Goal: Task Accomplishment & Management: Manage account settings

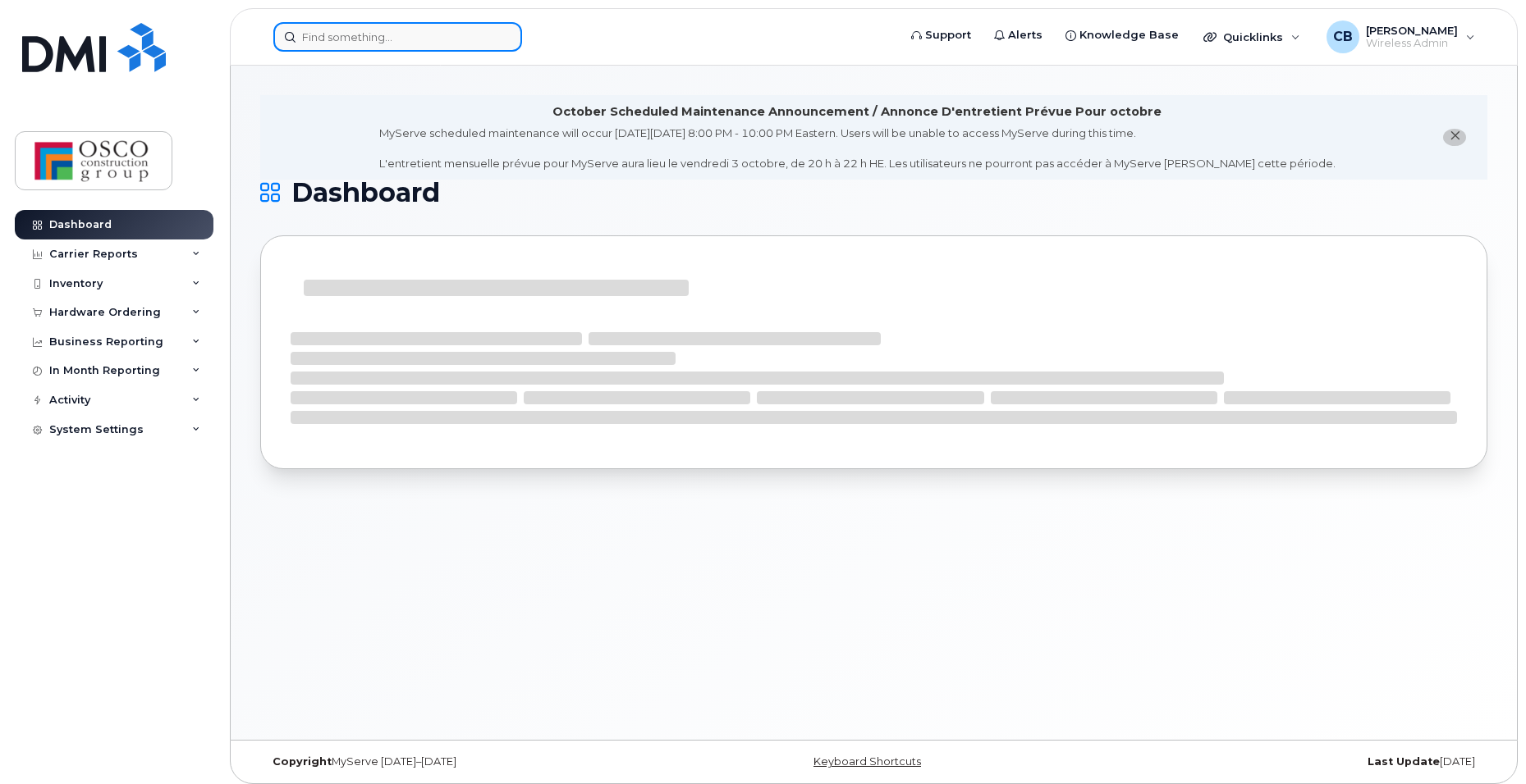
click at [302, 40] on input at bounding box center [397, 37] width 249 height 30
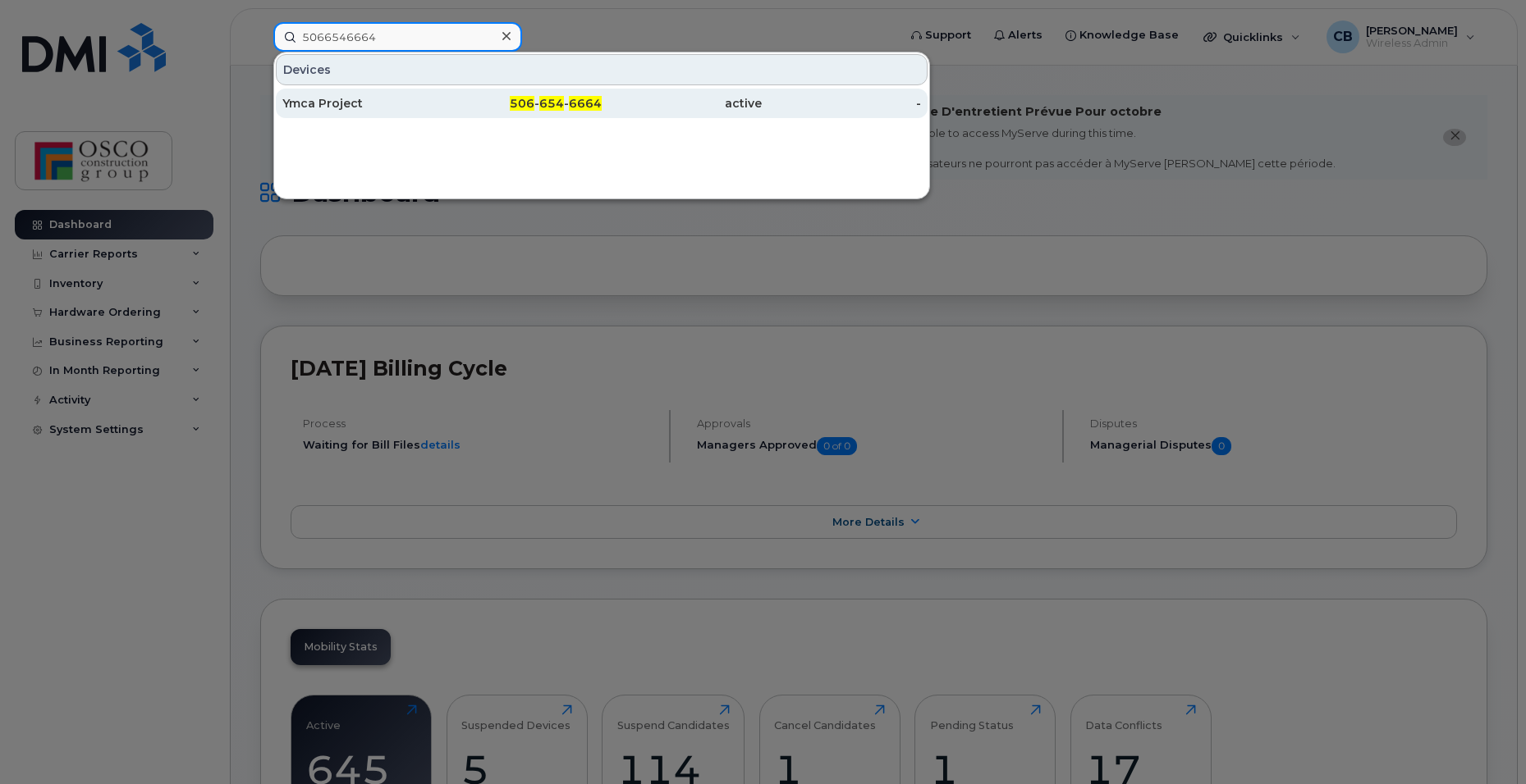
type input "5066546664"
click at [561, 102] on span "654" at bounding box center [551, 102] width 24 height 15
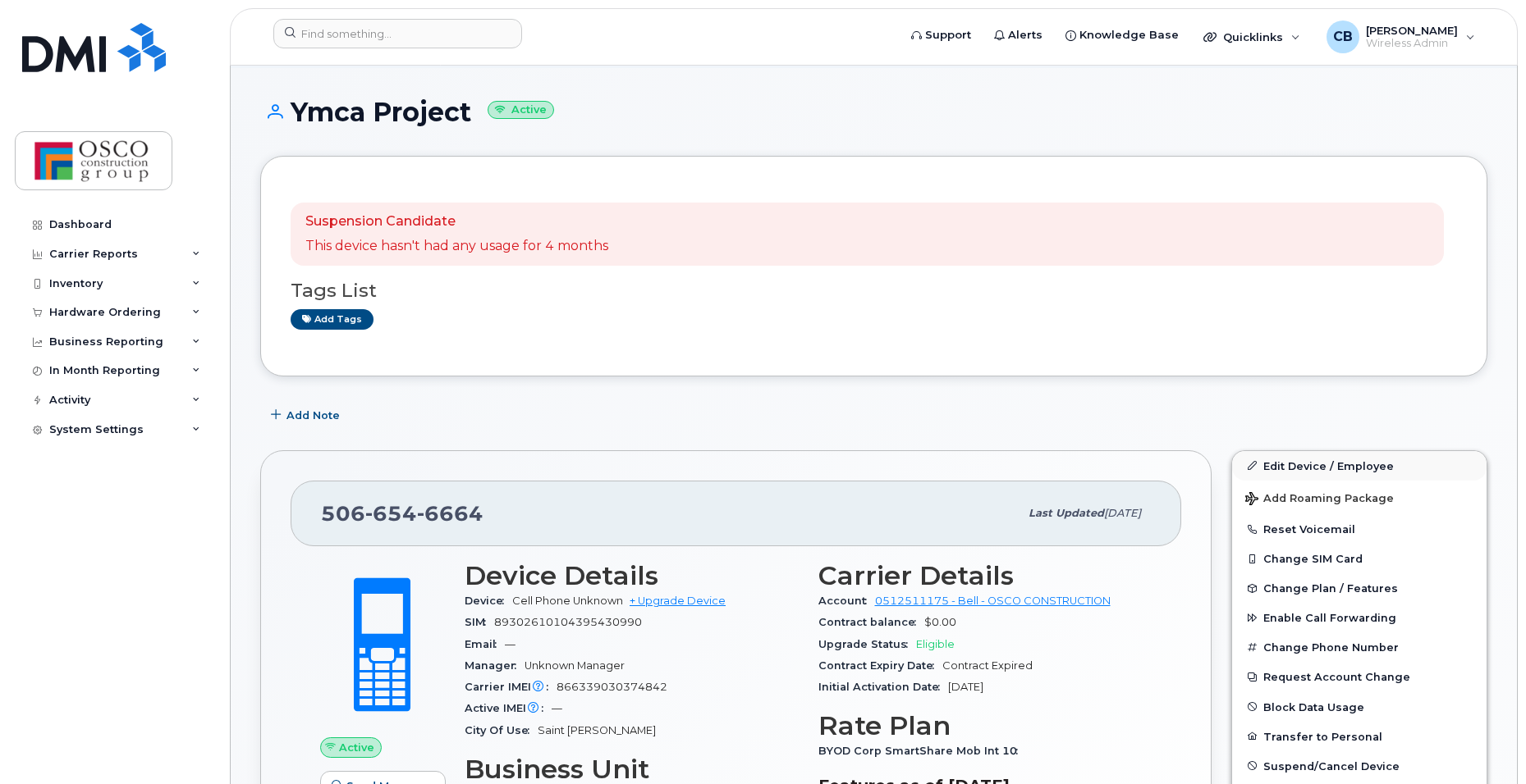
scroll to position [164, 0]
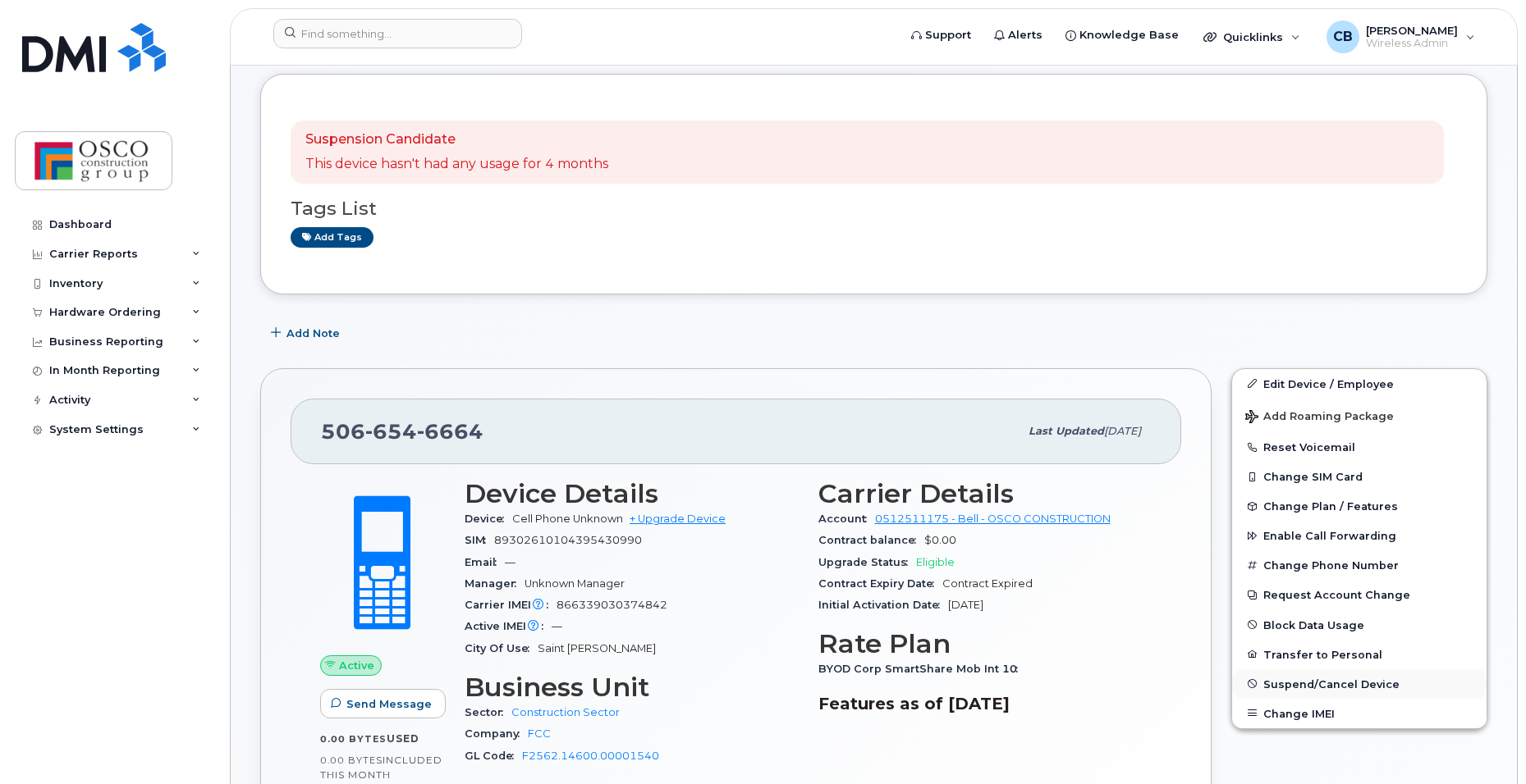
click at [1315, 684] on span "Suspend/Cancel Device" at bounding box center [1331, 683] width 136 height 13
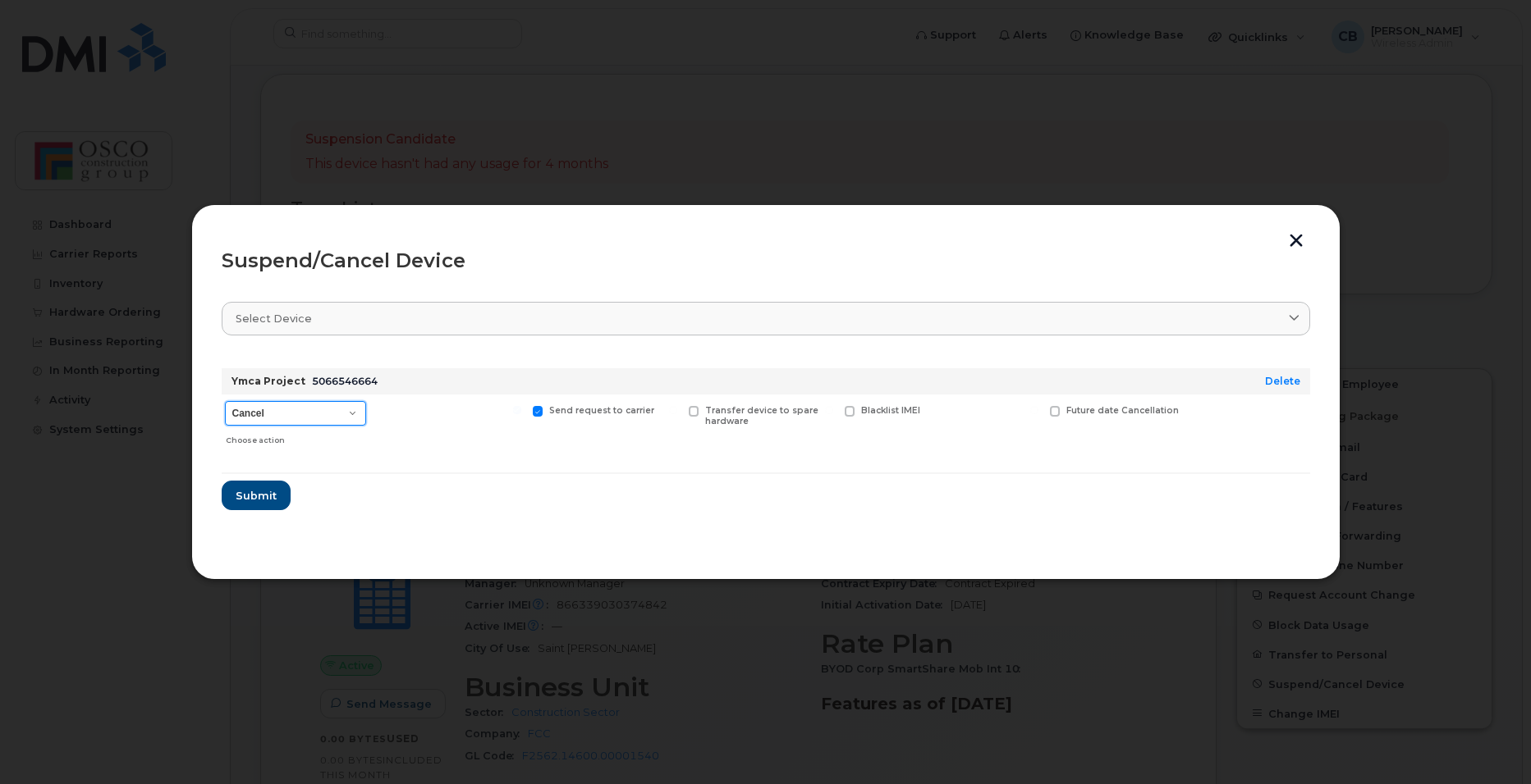
click at [345, 410] on select "Cancel Suspend - Extend Suspension Suspend - Reduced Rate Suspend - Full Rate S…" at bounding box center [296, 413] width 141 height 24
click at [225, 401] on select "Cancel Suspend - Extend Suspension Suspend - Reduced Rate Suspend - Full Rate S…" at bounding box center [296, 413] width 141 height 24
click at [263, 496] on span "Submit" at bounding box center [255, 496] width 41 height 15
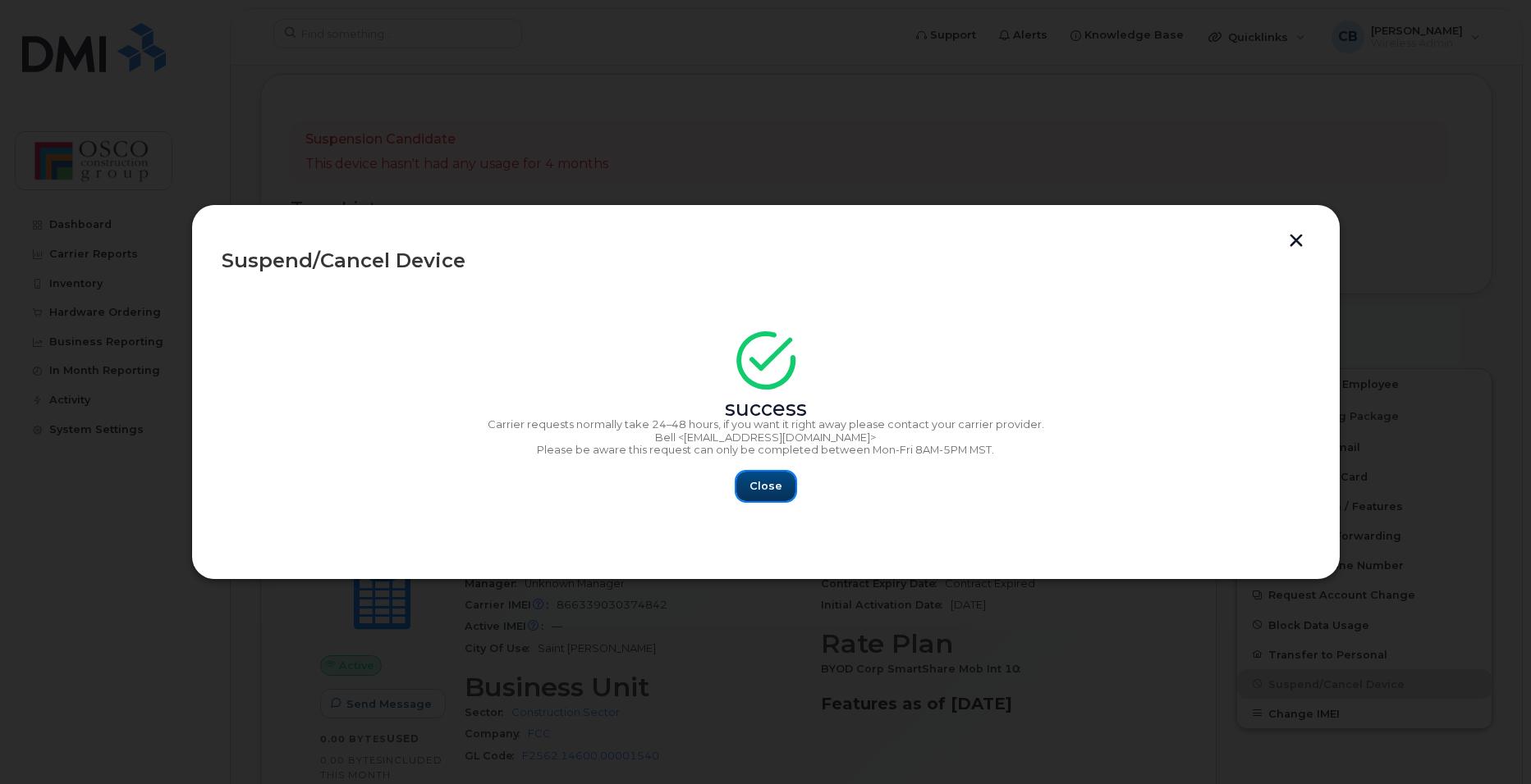
click at [768, 475] on button "Close" at bounding box center [765, 486] width 59 height 30
